Goal: Navigation & Orientation: Find specific page/section

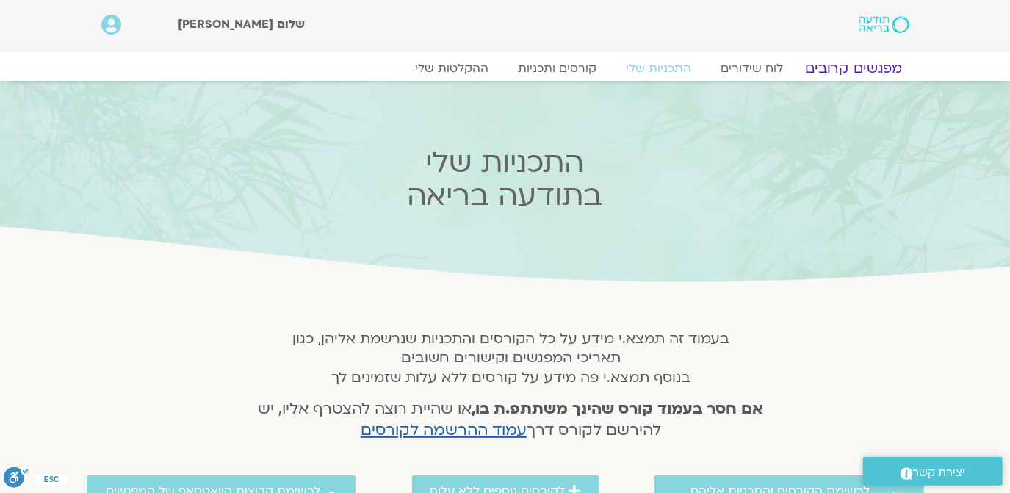
click at [860, 62] on link "מפגשים קרובים" at bounding box center [853, 69] width 133 height 18
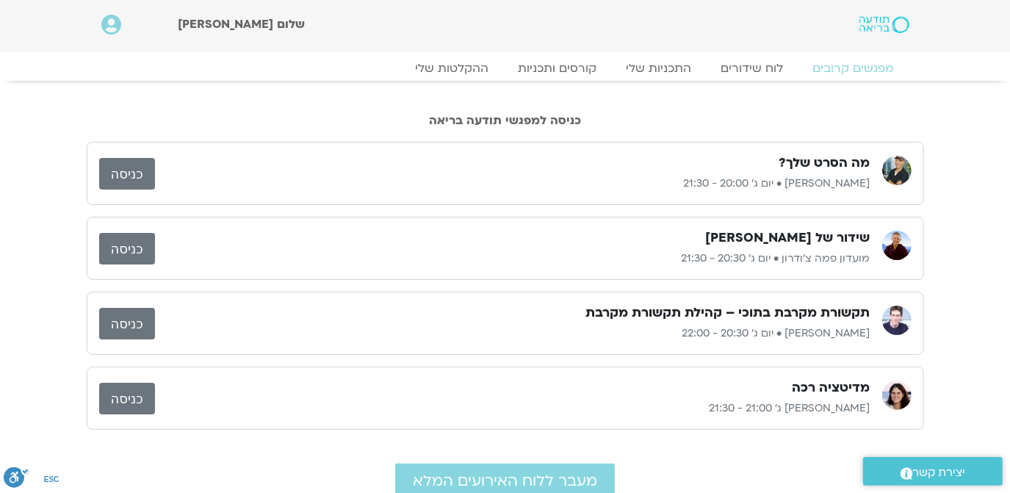
click at [123, 169] on link "כניסה" at bounding box center [127, 174] width 56 height 32
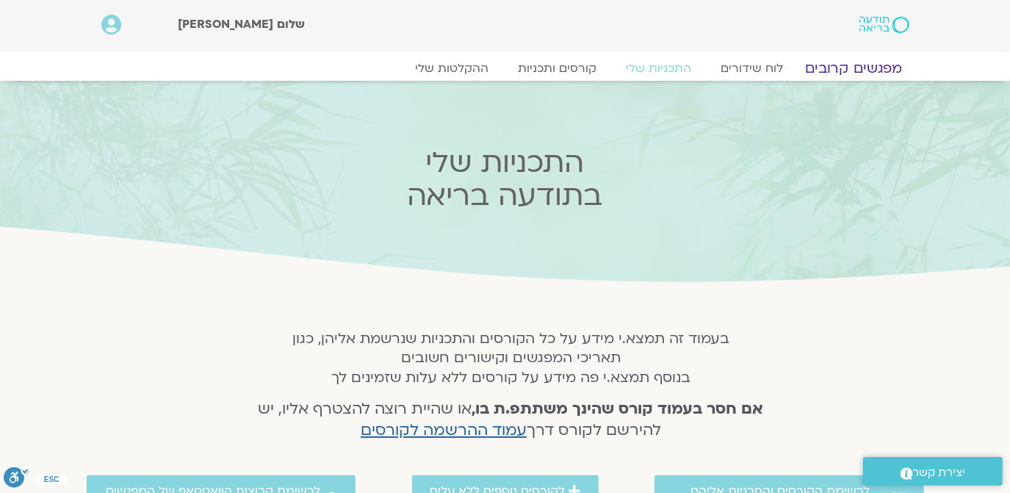
click at [848, 68] on link "מפגשים קרובים" at bounding box center [853, 69] width 133 height 18
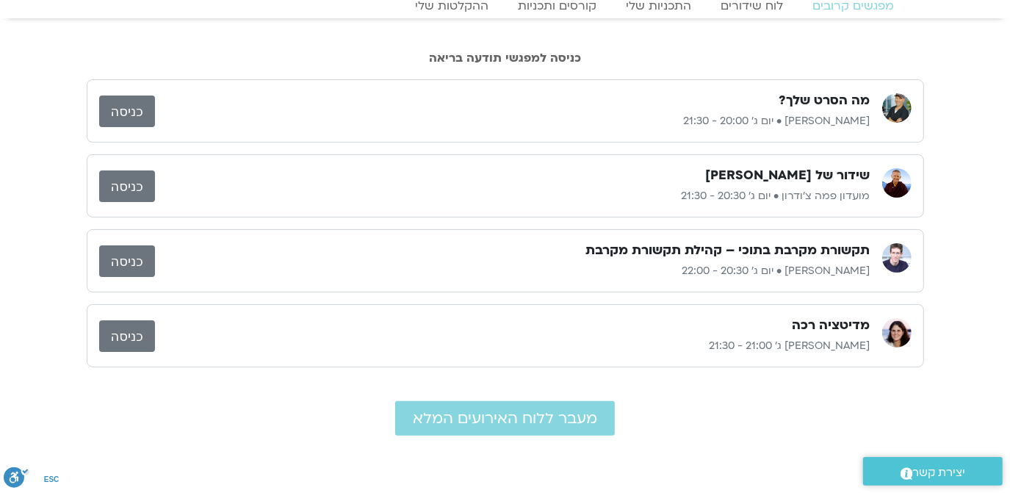
scroll to position [89, 0]
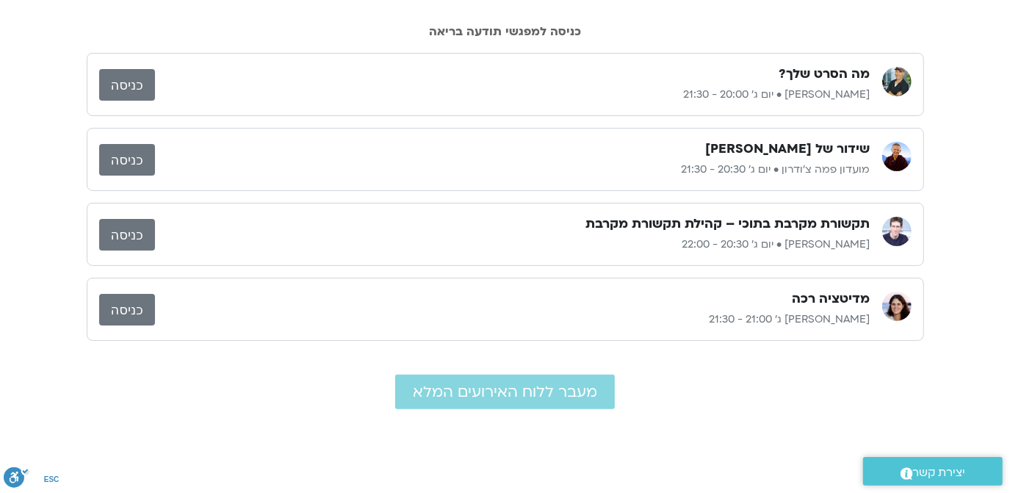
click at [131, 234] on link "כניסה" at bounding box center [127, 235] width 56 height 32
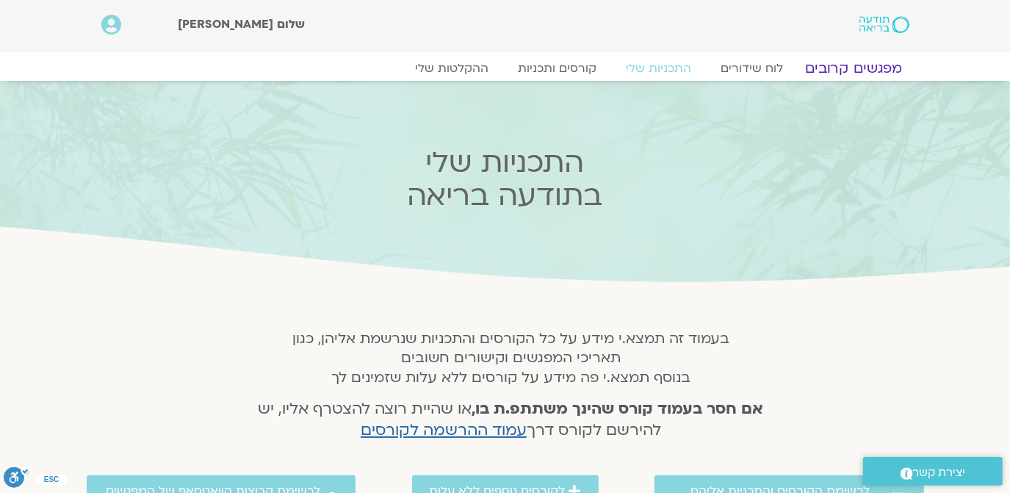
click at [855, 68] on link "מפגשים קרובים" at bounding box center [853, 69] width 133 height 18
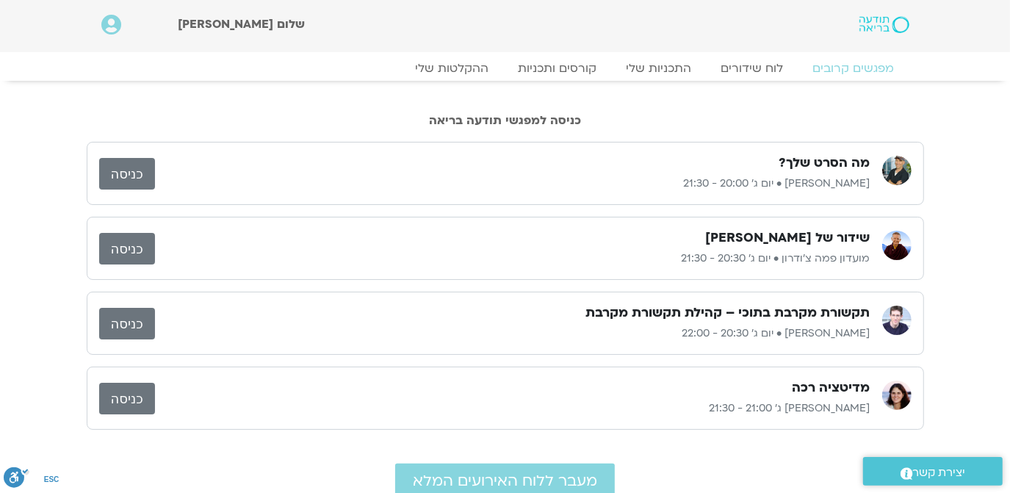
click at [122, 397] on link "כניסה" at bounding box center [127, 399] width 56 height 32
